Goal: Navigation & Orientation: Find specific page/section

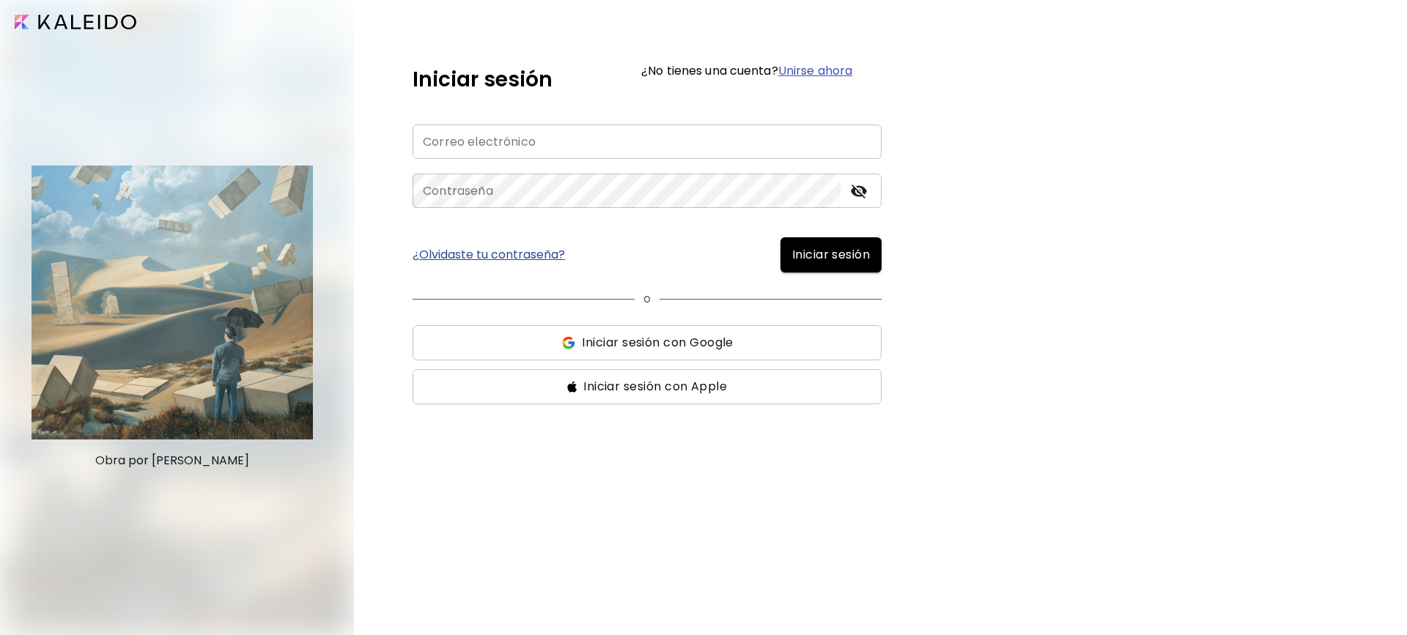
click at [601, 136] on input "email" at bounding box center [646, 142] width 469 height 34
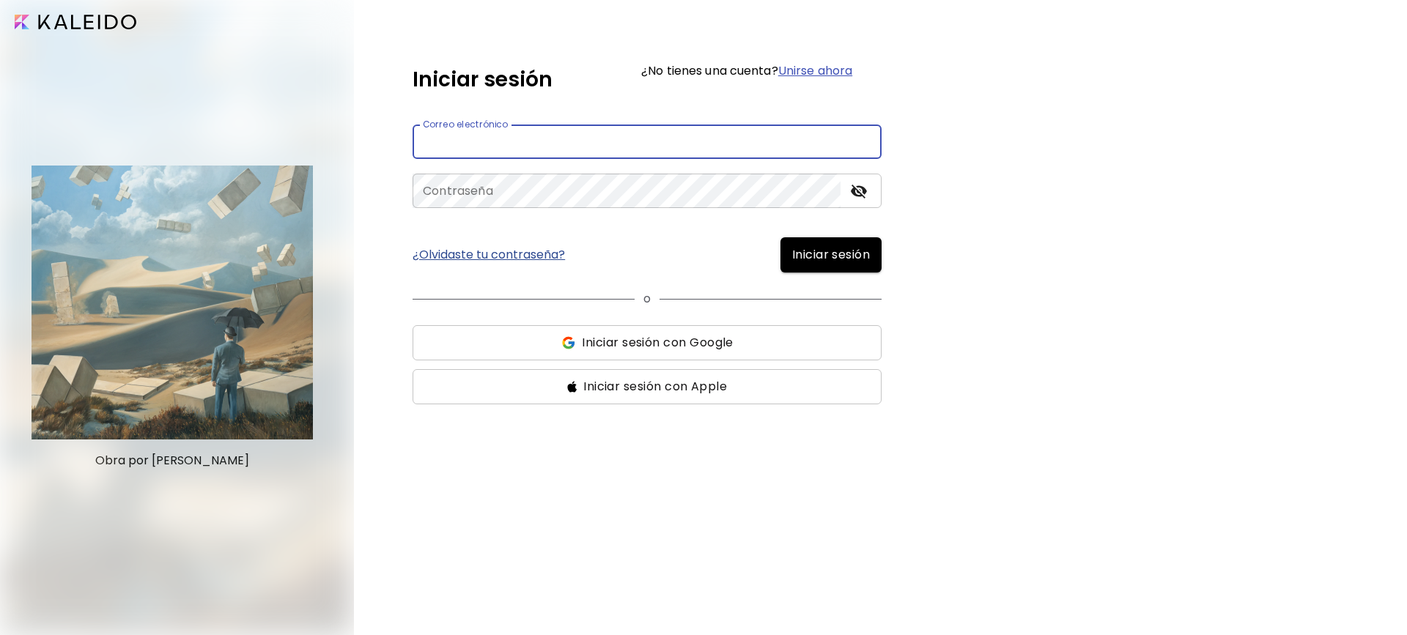
type input "**********"
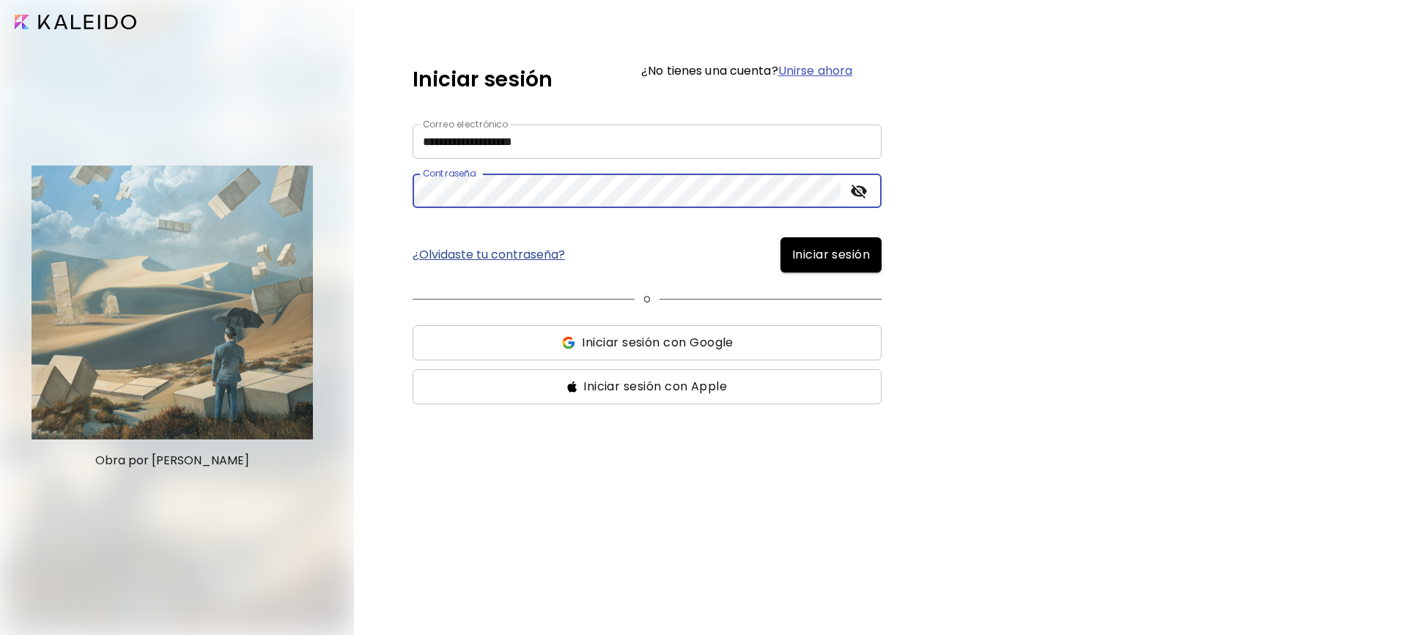
click at [780, 237] on button "Iniciar sesión" at bounding box center [830, 254] width 101 height 35
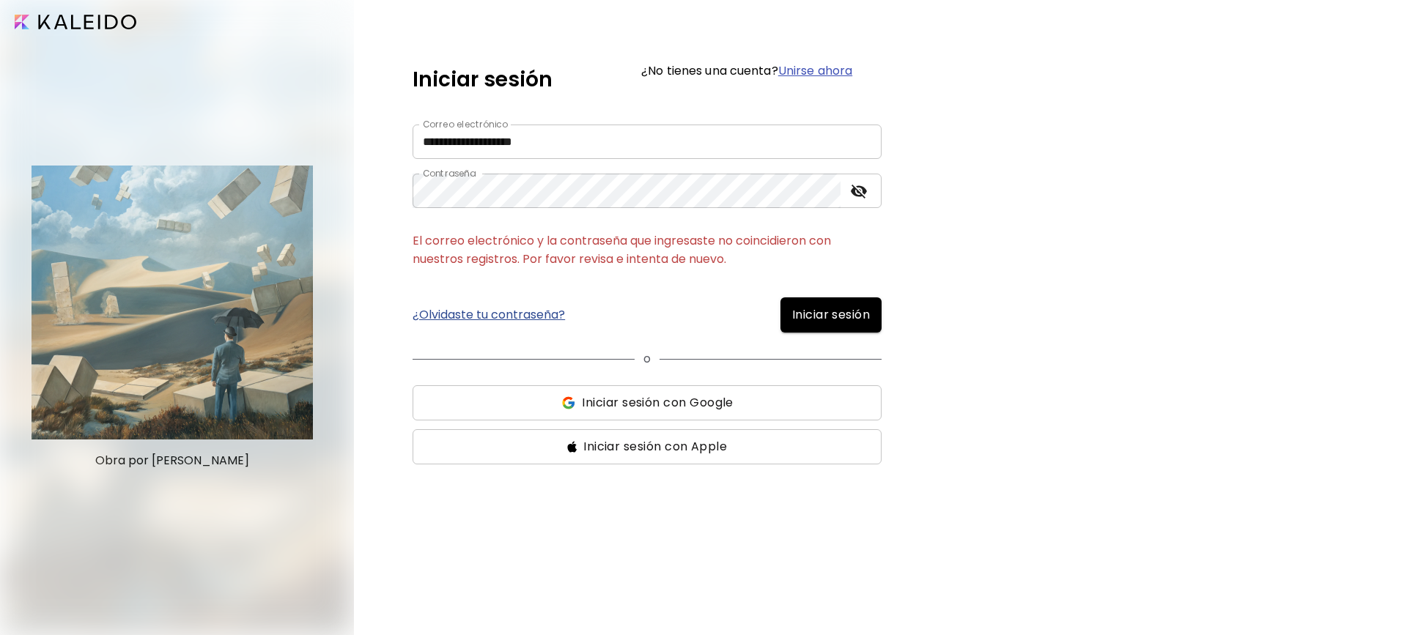
click at [520, 319] on link "¿Olvidaste tu contraseña?" at bounding box center [488, 315] width 152 height 12
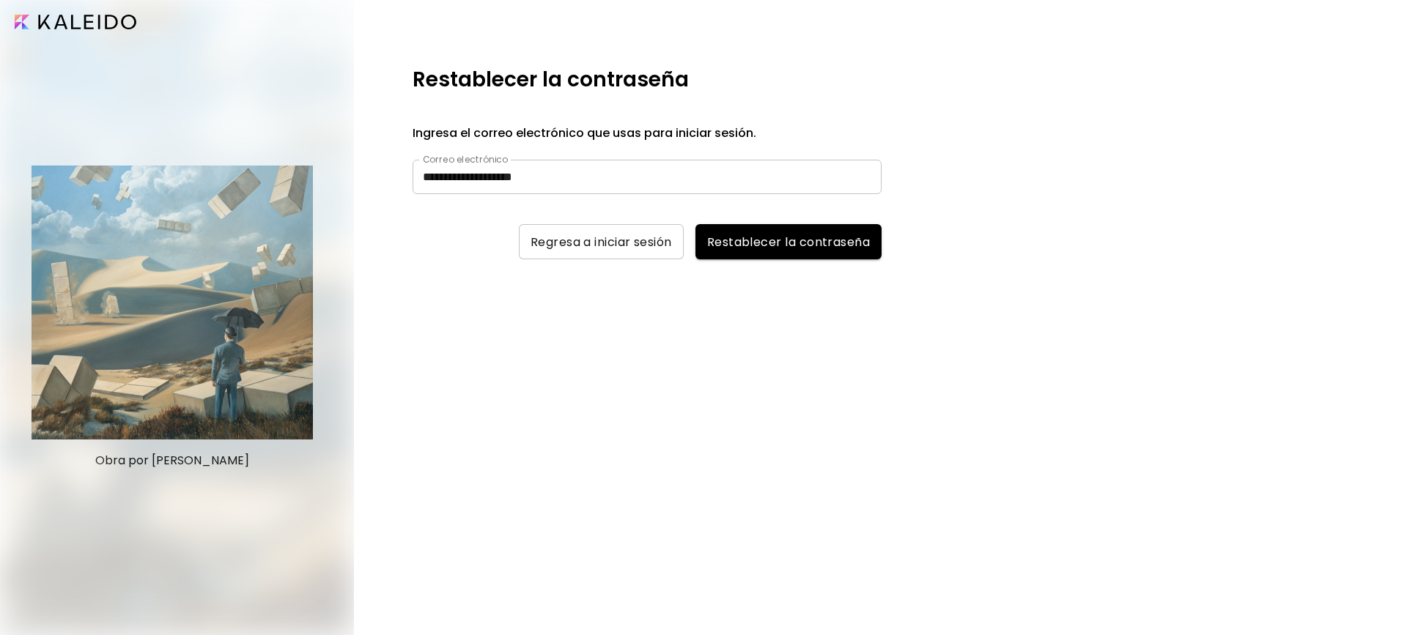
click at [821, 221] on div "Regresa a iniciar sesión Restablecer la contraseña" at bounding box center [646, 227] width 469 height 64
click at [821, 245] on span "Restablecer la contraseña" at bounding box center [788, 241] width 163 height 15
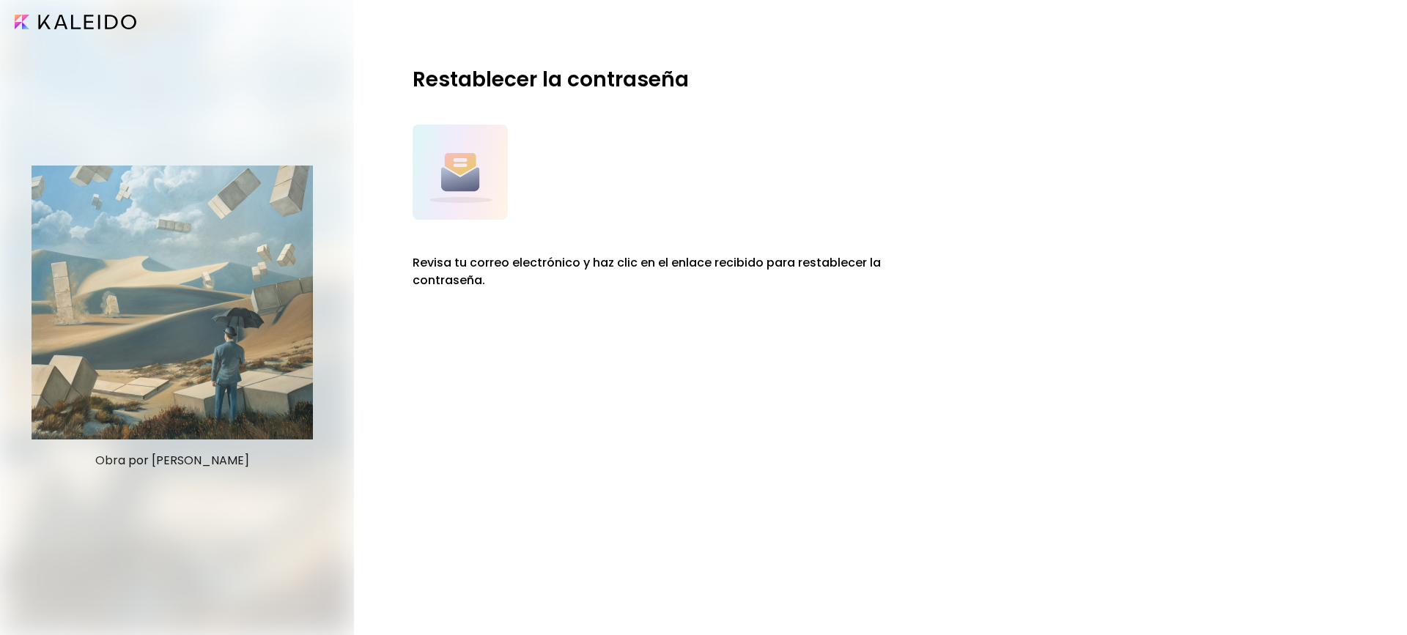
click at [64, 24] on input "image" at bounding box center [76, 22] width 122 height 15
click at [16, 22] on input "image" at bounding box center [76, 22] width 122 height 15
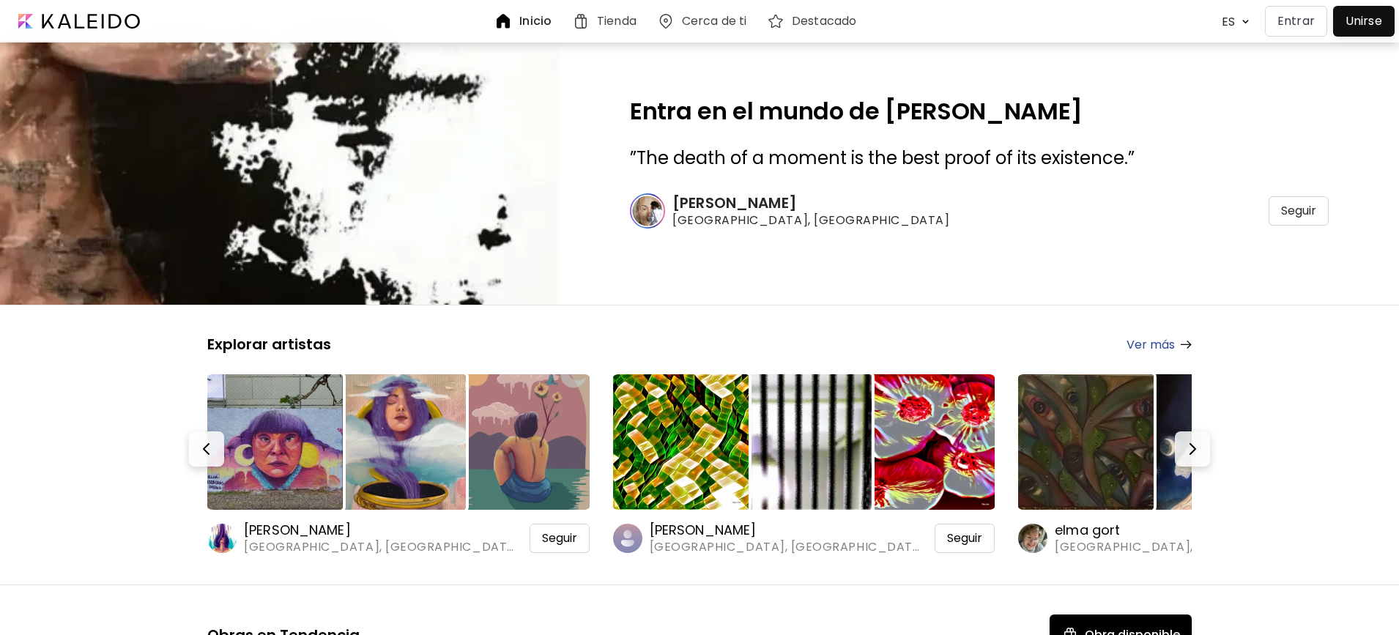
click at [525, 18] on h6 "Inicio" at bounding box center [535, 21] width 32 height 12
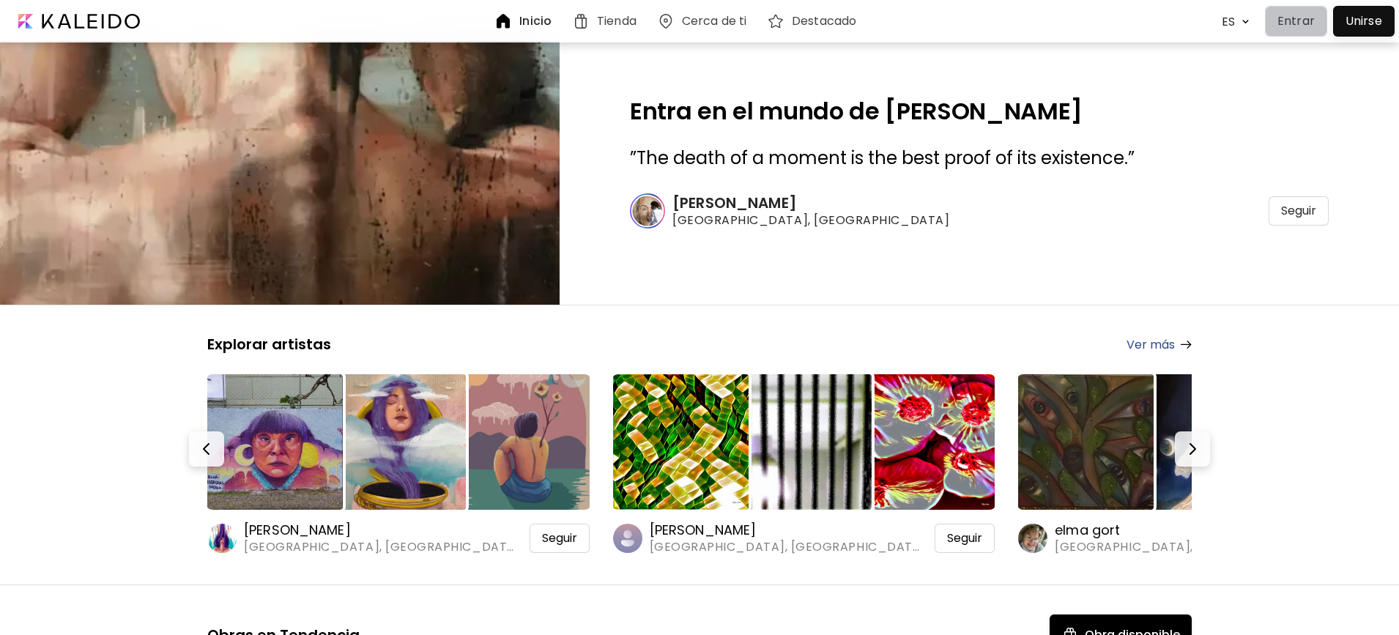
click at [1309, 18] on p "Entrar" at bounding box center [1296, 21] width 37 height 18
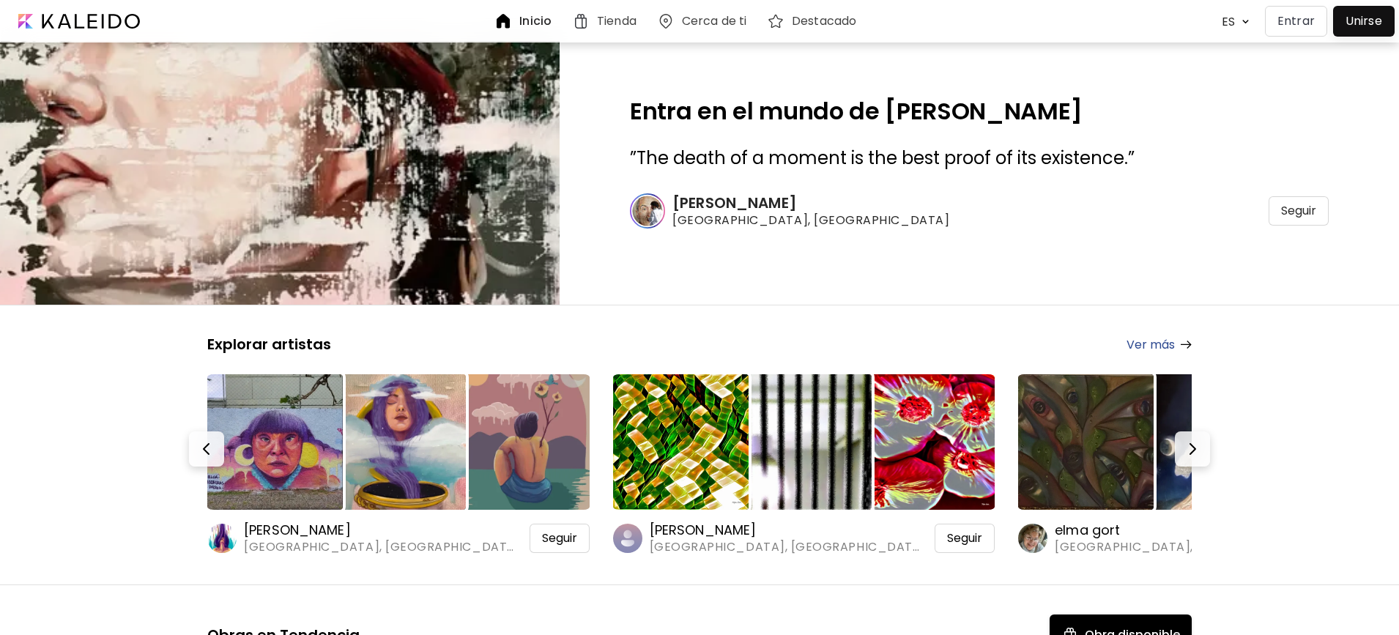
click at [511, 24] on img at bounding box center [504, 21] width 18 height 18
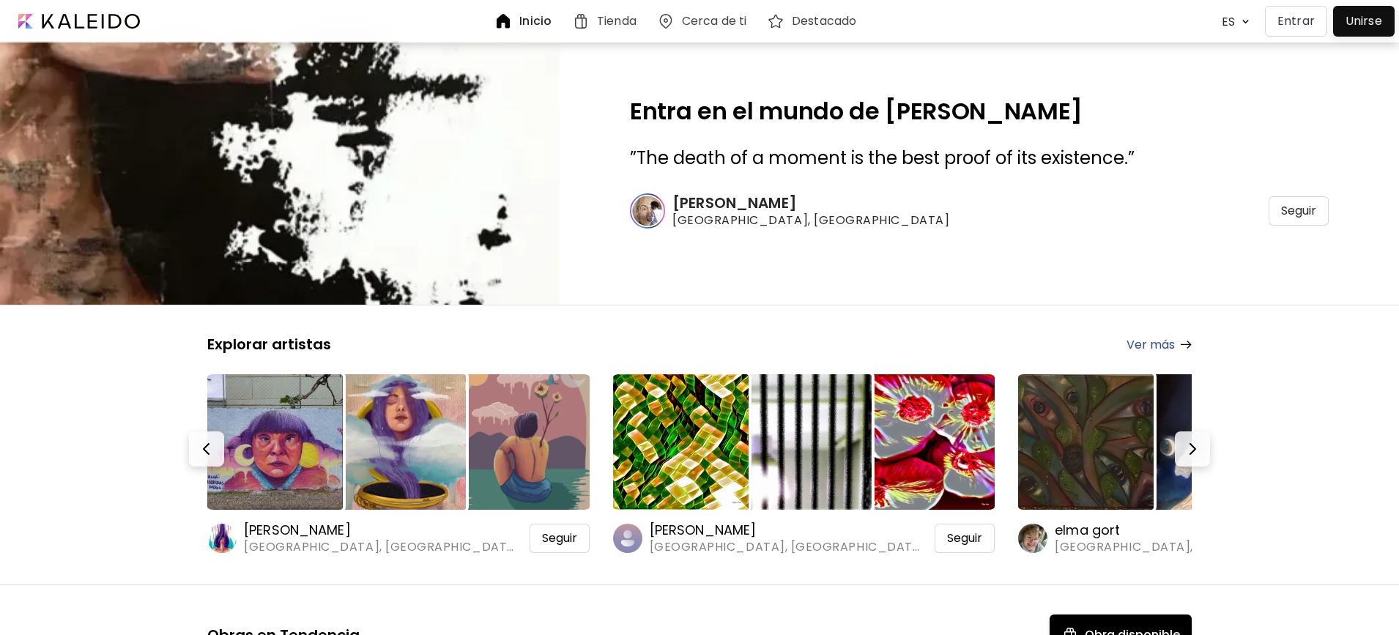
click at [1354, 21] on div at bounding box center [1364, 21] width 54 height 23
click at [114, 30] on div at bounding box center [77, 21] width 141 height 29
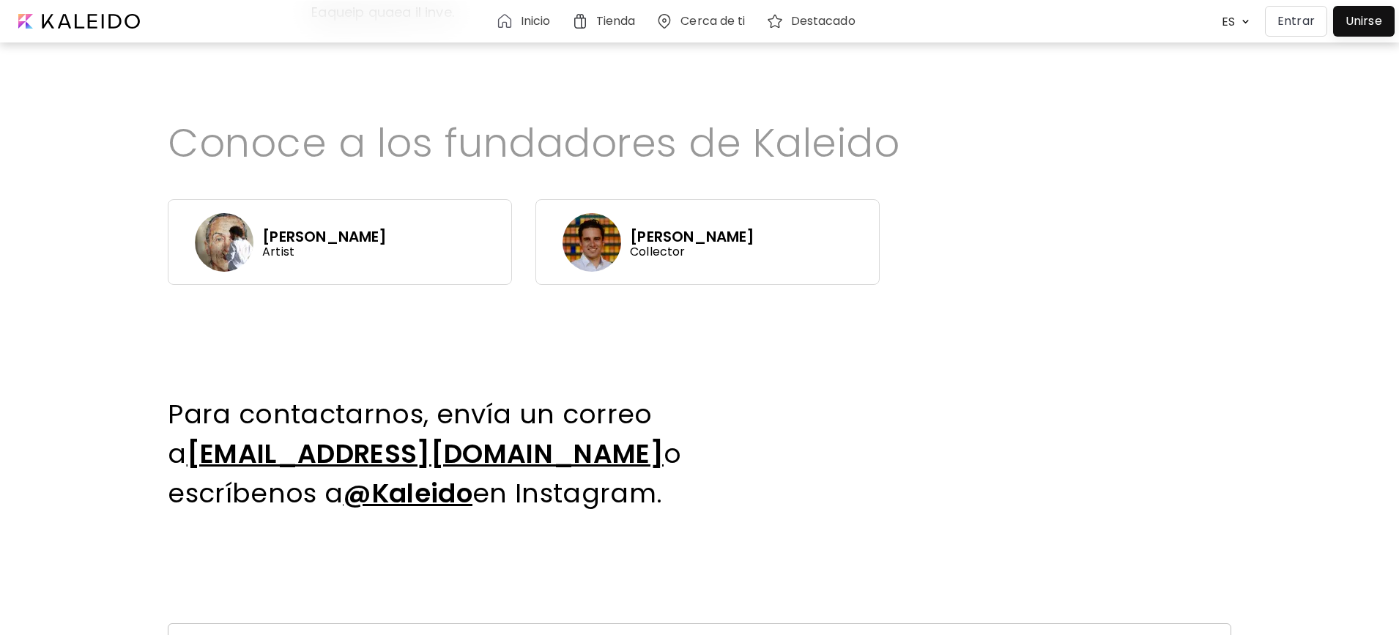
scroll to position [701, 0]
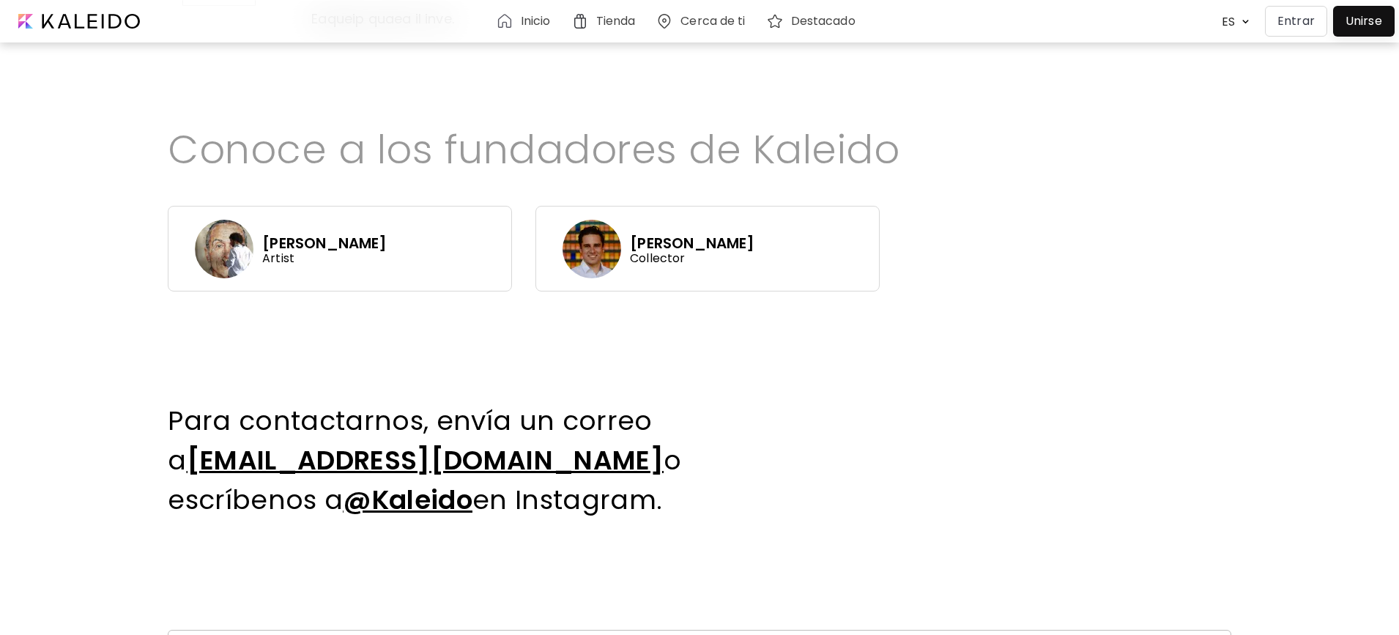
click at [600, 15] on h6 "Tienda" at bounding box center [616, 21] width 40 height 12
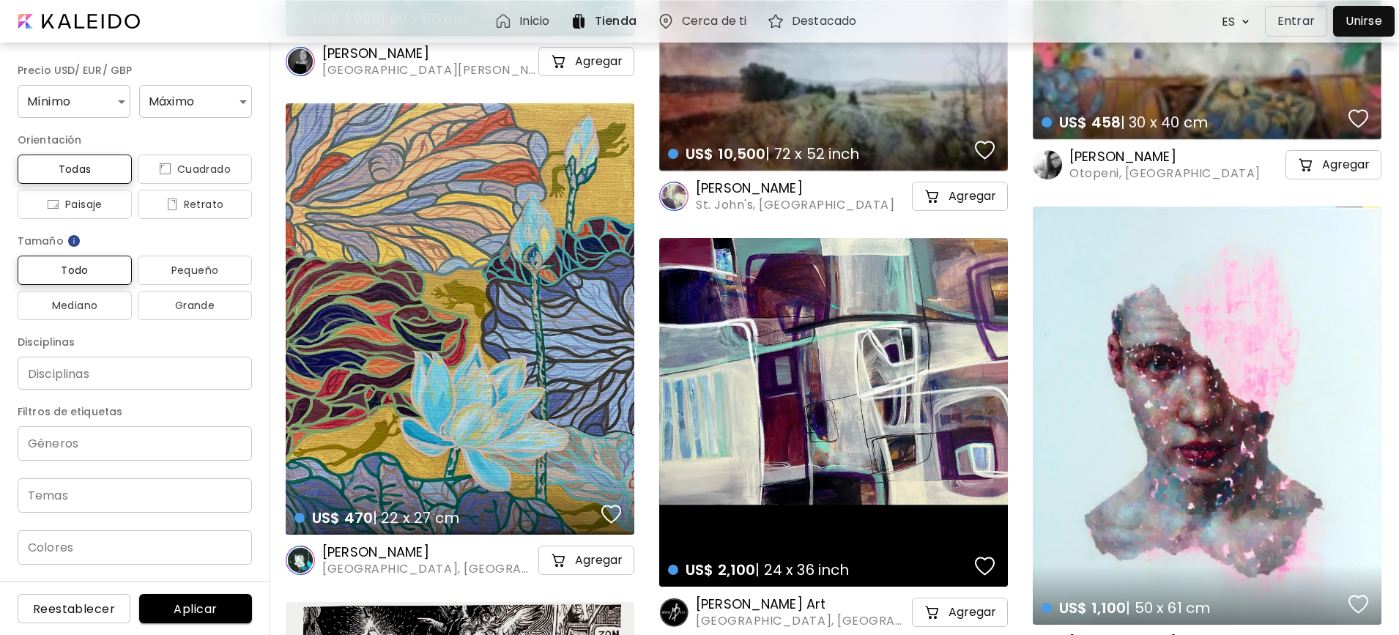
scroll to position [1099, 0]
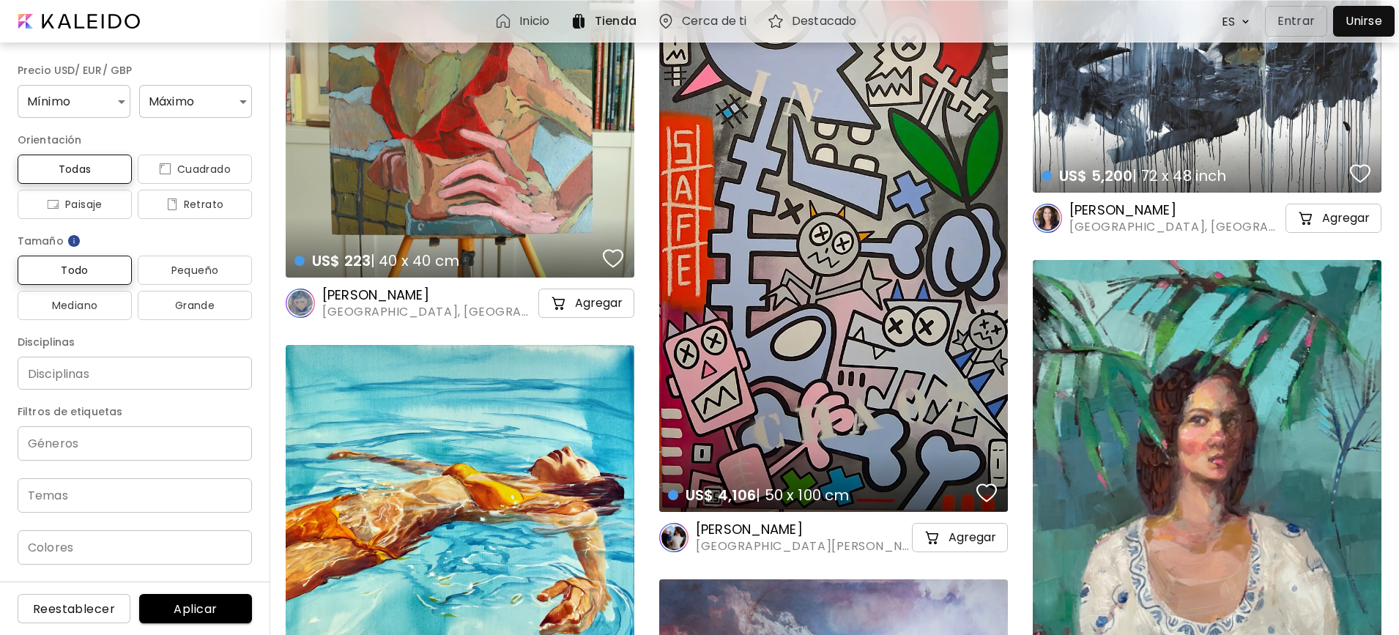
click at [711, 18] on h6 "Cerca de ti" at bounding box center [714, 21] width 64 height 12
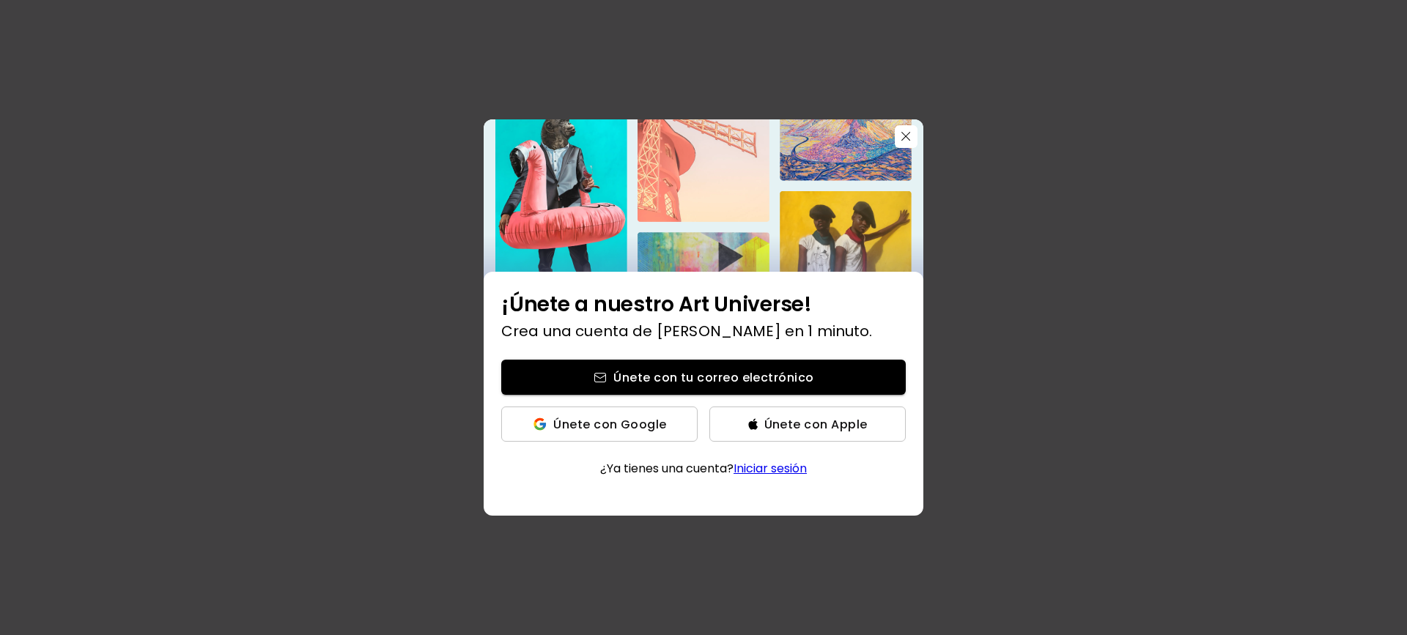
click at [795, 462] on link "Iniciar sesión" at bounding box center [769, 468] width 73 height 17
